Goal: Find specific page/section

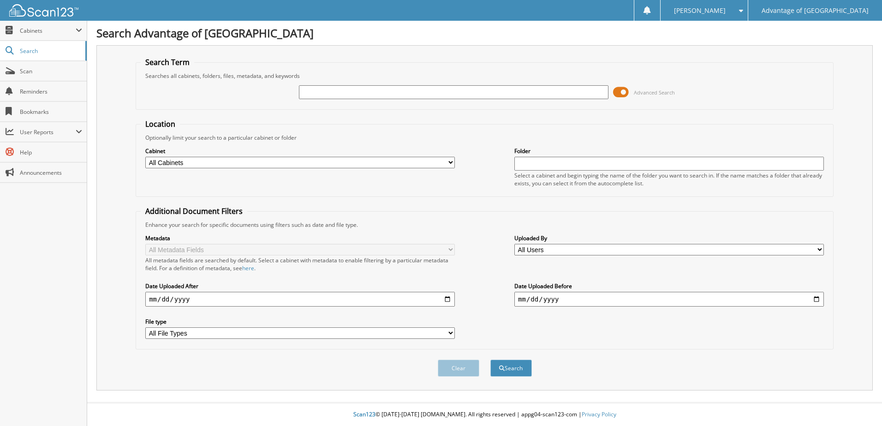
click at [325, 100] on div at bounding box center [454, 92] width 310 height 16
click at [325, 96] on input "text" at bounding box center [454, 92] width 310 height 14
type input "41723"
click at [491, 360] on button "Search" at bounding box center [512, 368] width 42 height 17
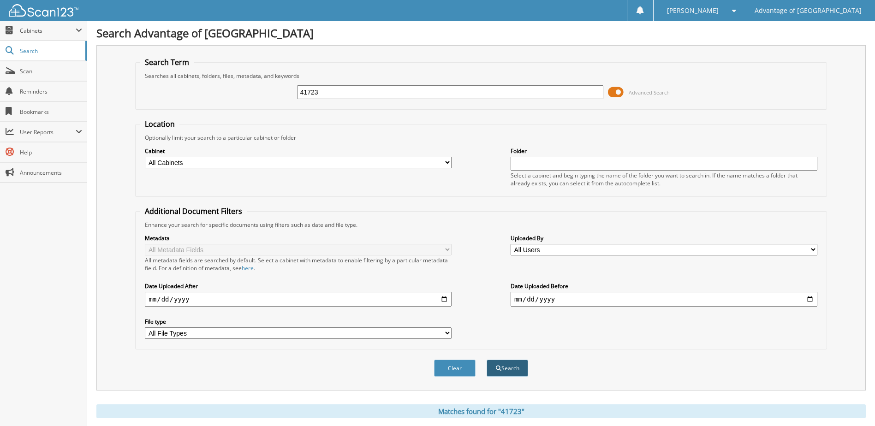
click at [510, 365] on button "Search" at bounding box center [508, 368] width 42 height 17
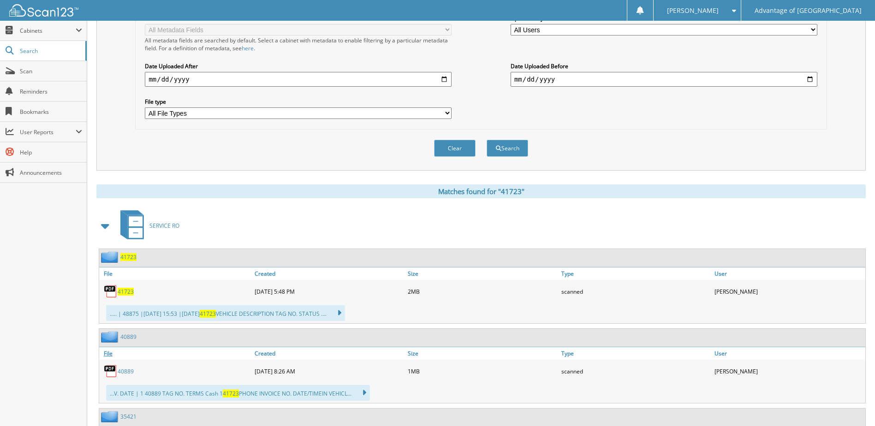
scroll to position [277, 0]
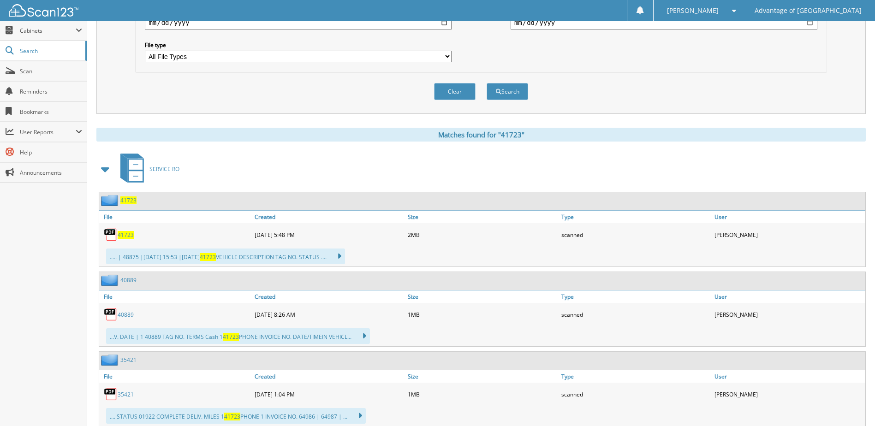
click at [119, 207] on div "41723" at bounding box center [482, 201] width 766 height 18
click at [121, 204] on span "41723" at bounding box center [128, 201] width 16 height 8
